Goal: Find specific page/section: Find specific page/section

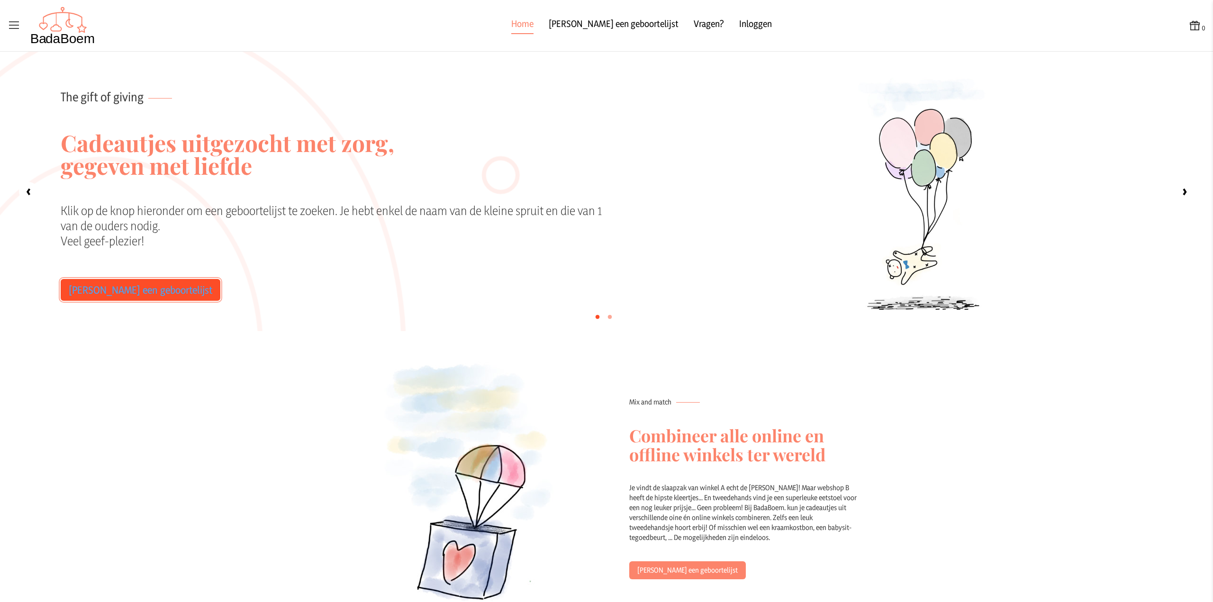
click at [103, 299] on link "[PERSON_NAME] een geboortelijst" at bounding box center [141, 290] width 160 height 22
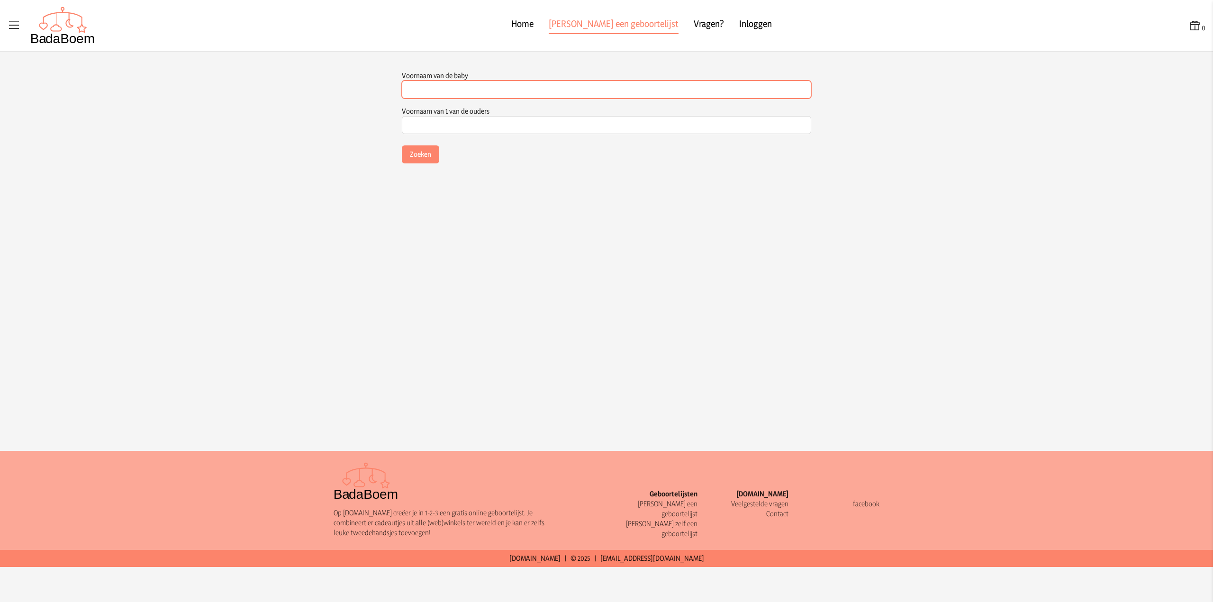
click at [444, 88] on input "Voornaam van de baby" at bounding box center [606, 90] width 409 height 18
type input "Rilana"
type input "Sanny"
click at [426, 154] on button "Zoeken" at bounding box center [420, 154] width 37 height 18
click at [433, 186] on span "(Kindje van [PERSON_NAME] )" at bounding box center [450, 189] width 82 height 9
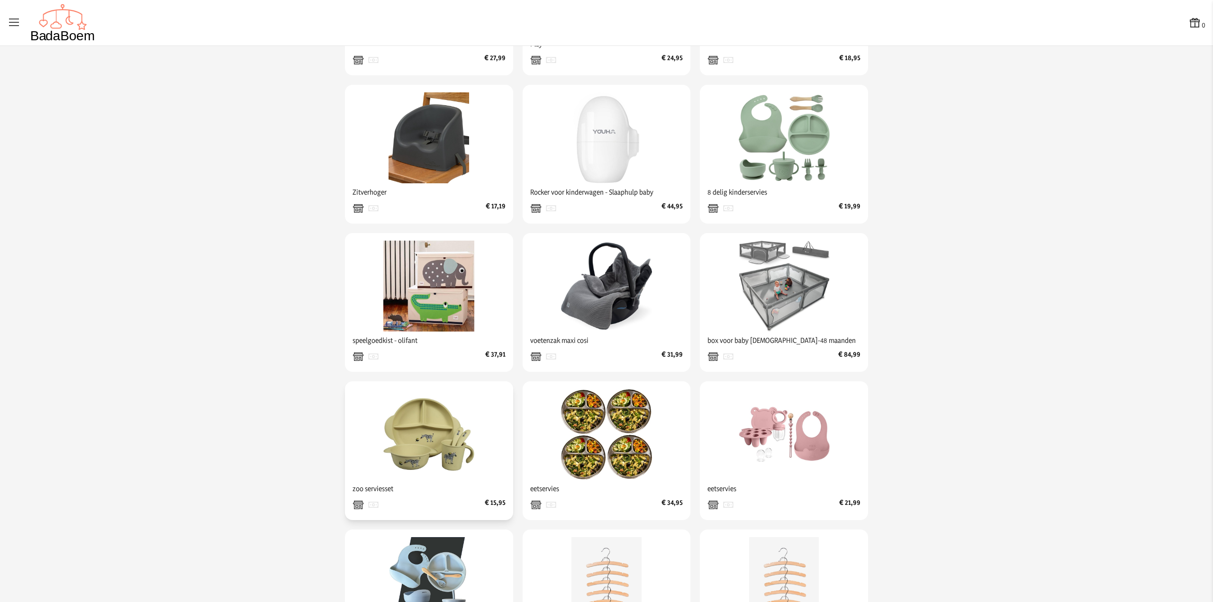
scroll to position [95, 0]
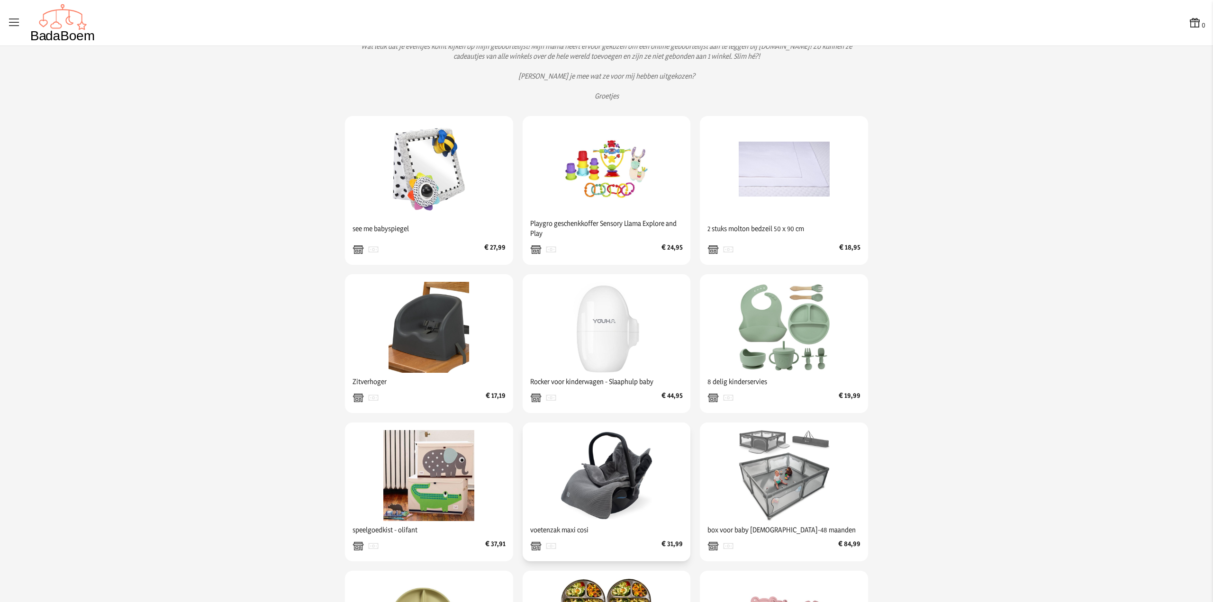
click at [564, 492] on img at bounding box center [606, 475] width 91 height 91
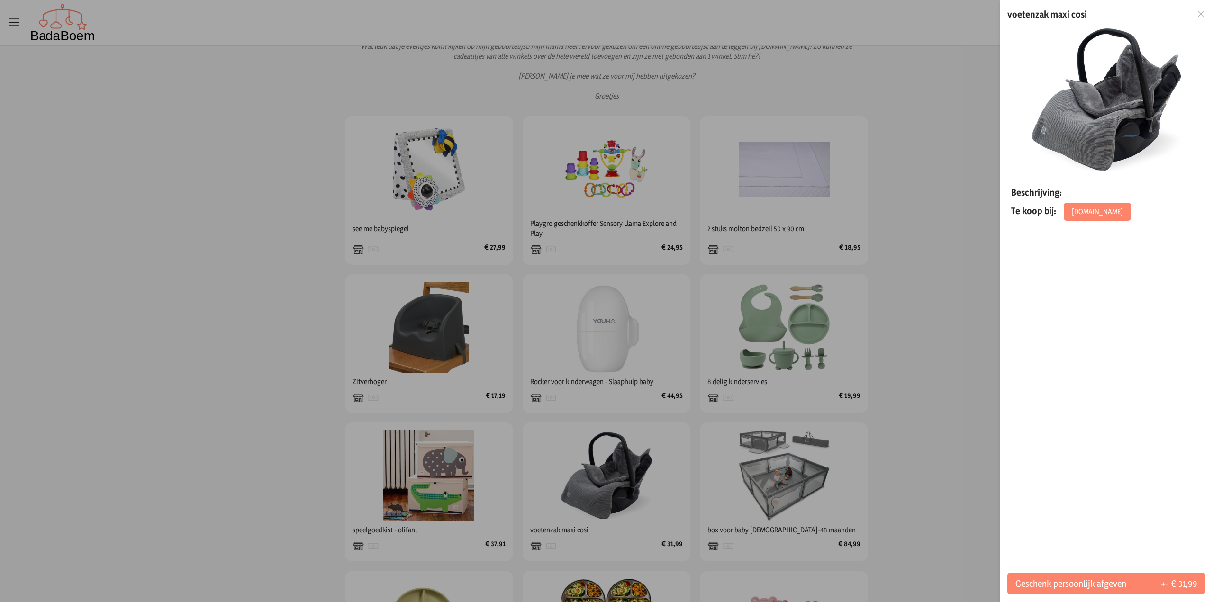
click at [1200, 17] on icon at bounding box center [1201, 14] width 9 height 7
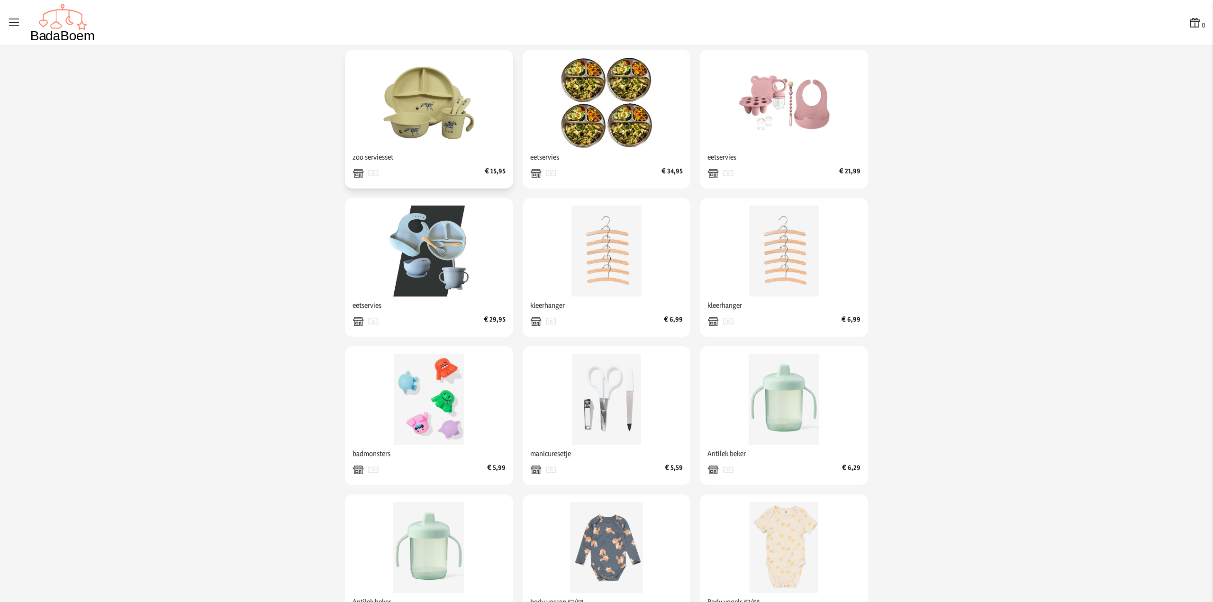
scroll to position [569, 0]
